Goal: Task Accomplishment & Management: Manage account settings

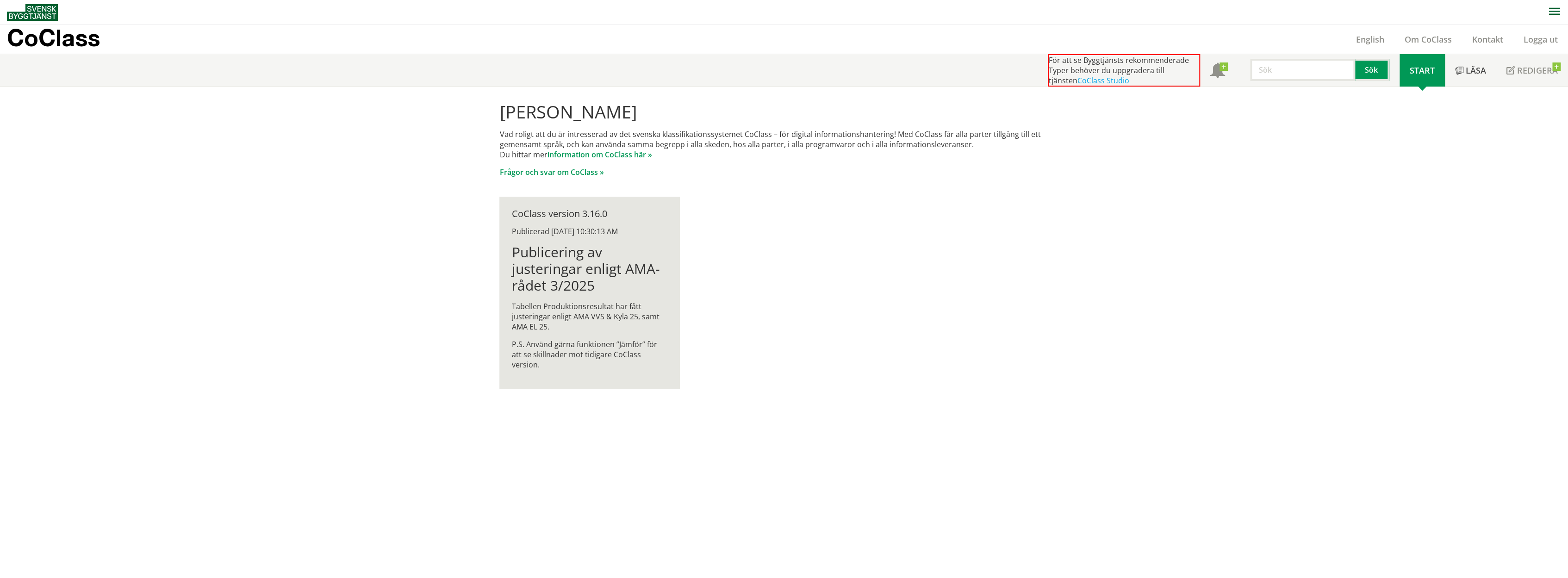
click at [1415, 64] on span "Start" at bounding box center [1422, 70] width 25 height 11
click at [42, 32] on p "CoClass" at bounding box center [53, 37] width 93 height 10
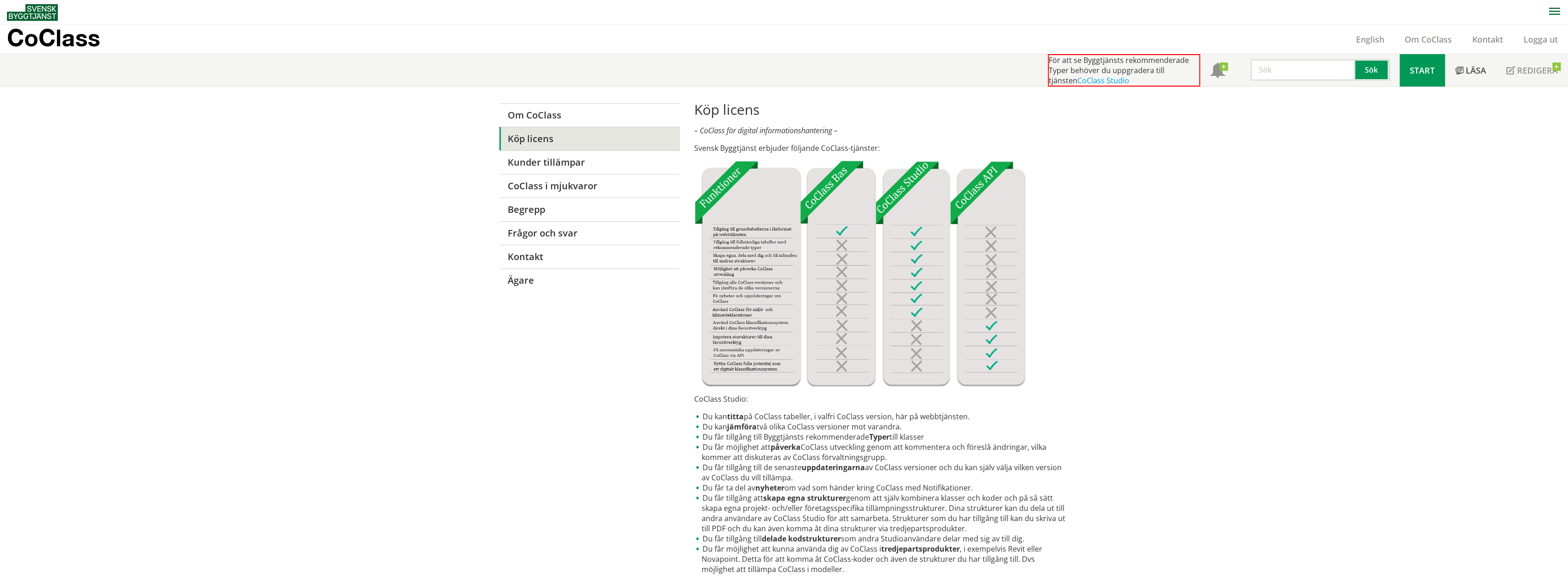
click at [1421, 66] on span "Start" at bounding box center [1422, 70] width 25 height 11
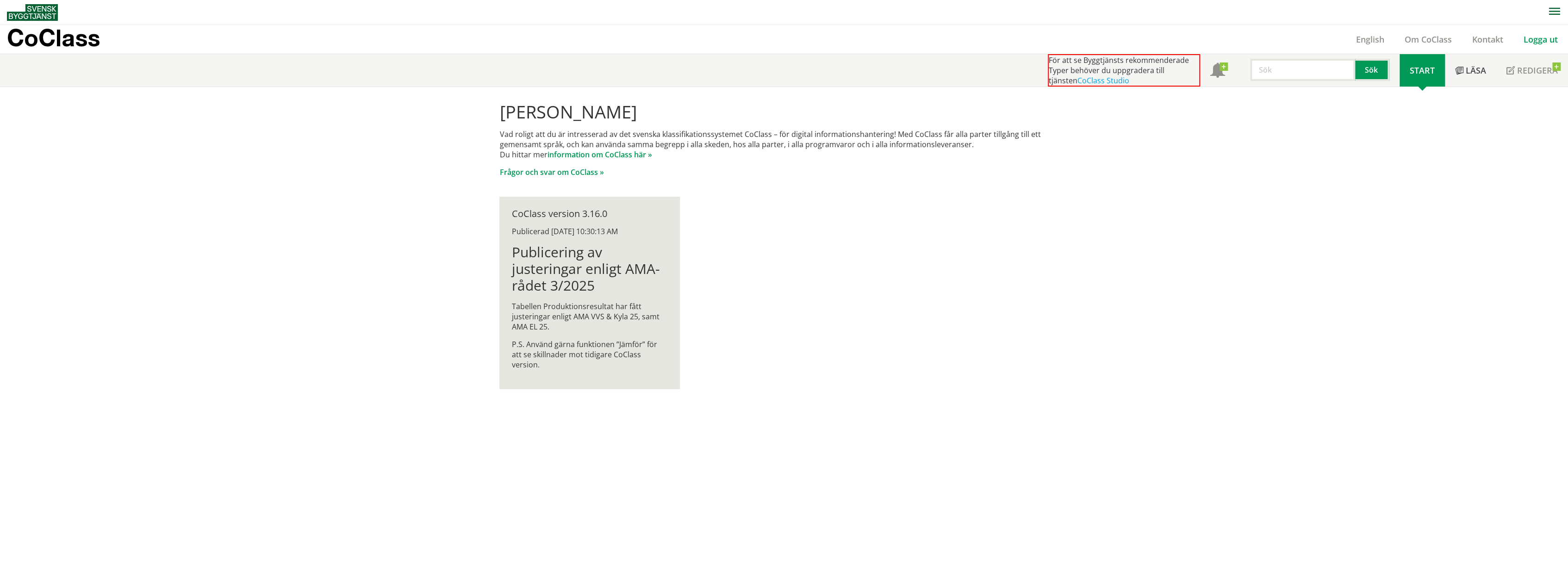
click at [1539, 42] on link "Logga ut" at bounding box center [1541, 40] width 55 height 11
